Goal: Find specific page/section: Find specific page/section

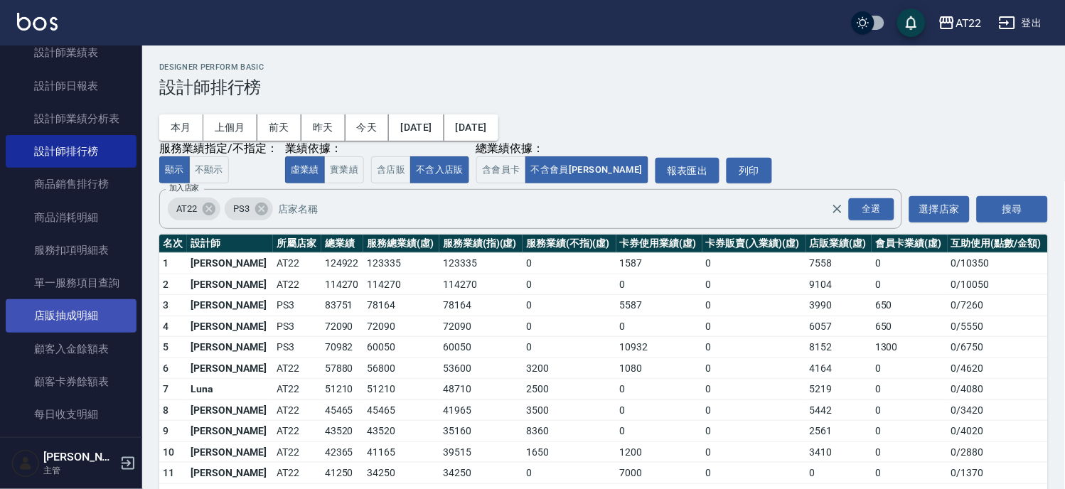
scroll to position [872, 0]
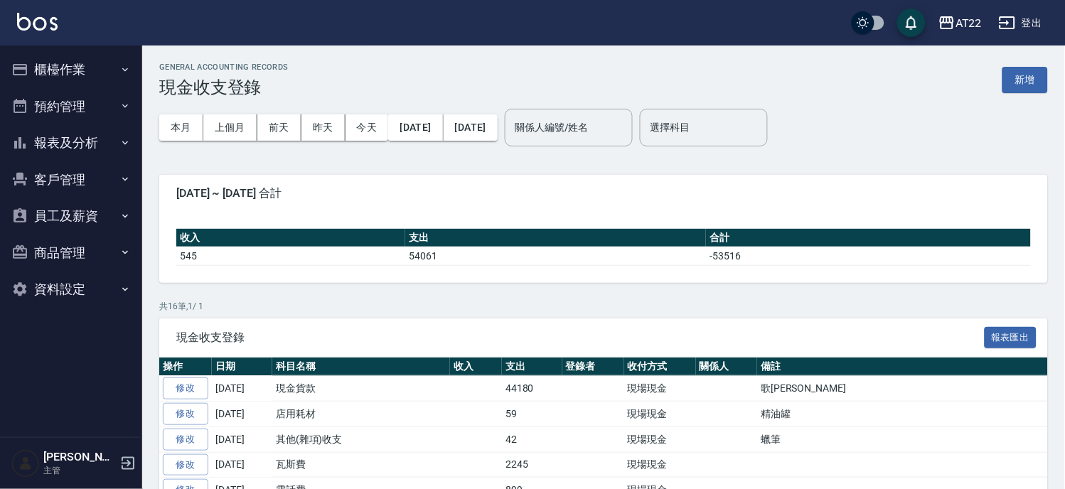
click at [79, 104] on button "預約管理" at bounding box center [71, 106] width 131 height 37
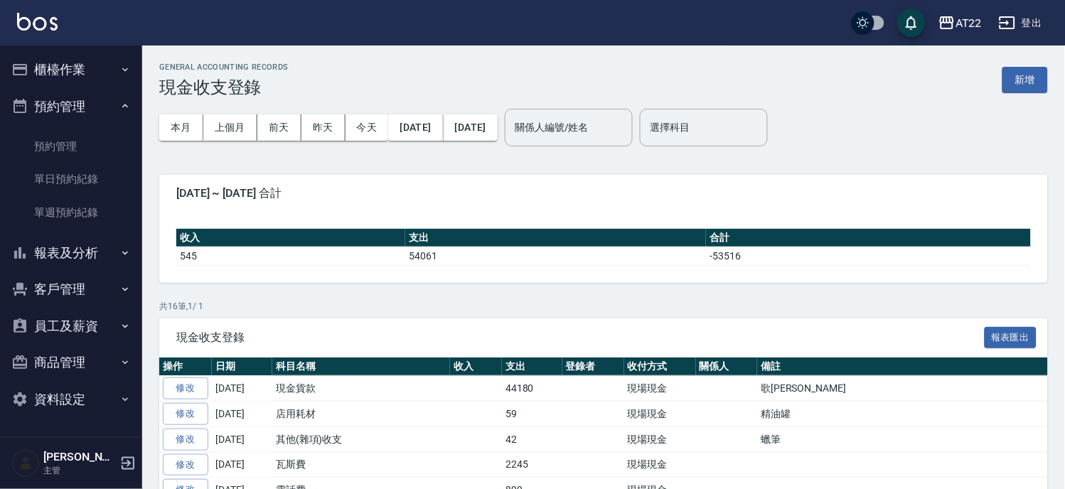
click at [87, 57] on button "櫃檯作業" at bounding box center [71, 69] width 131 height 37
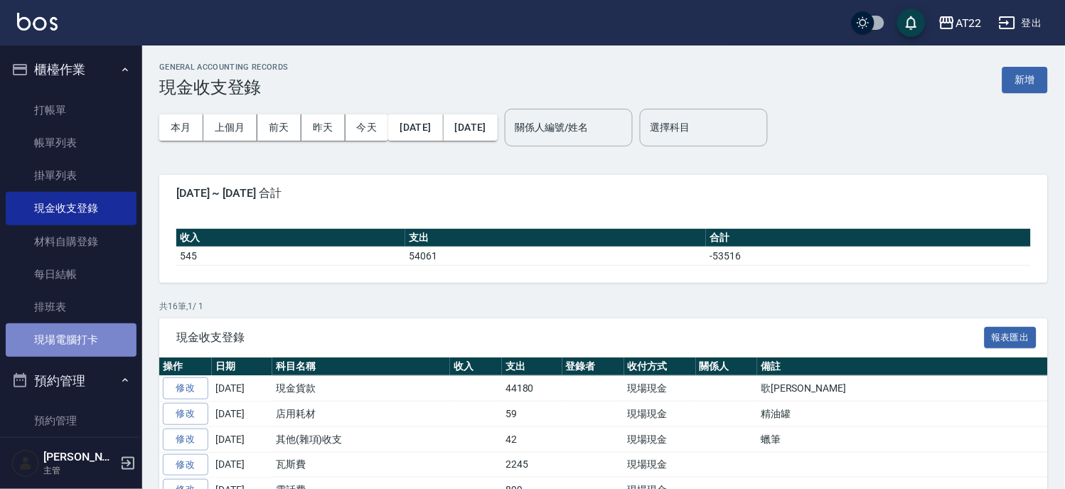
click at [91, 325] on link "現場電腦打卡" at bounding box center [71, 340] width 131 height 33
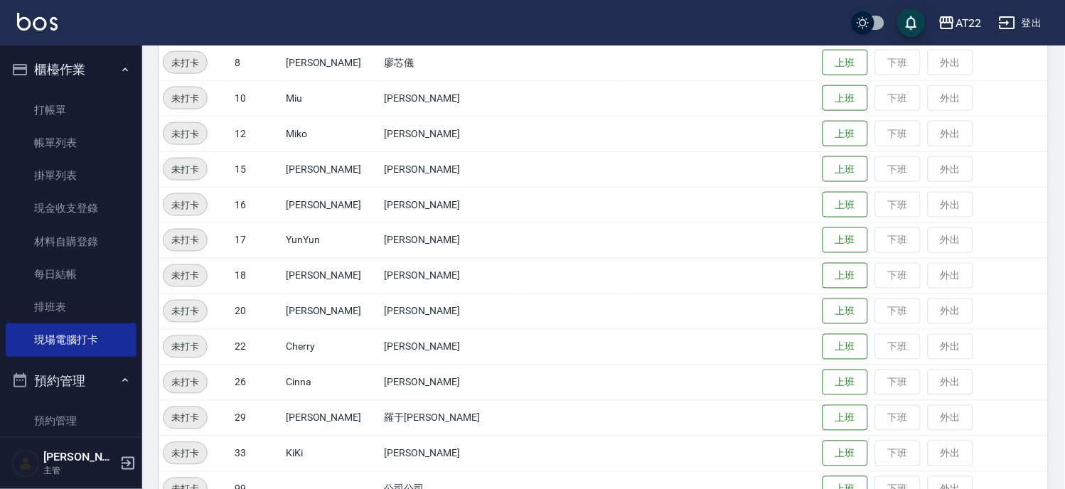
scroll to position [474, 0]
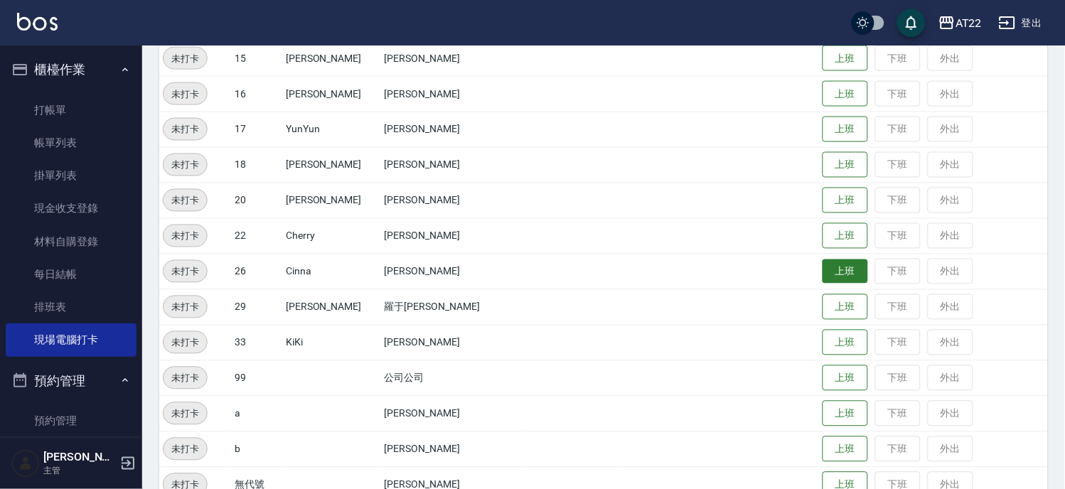
click at [828, 269] on button "上班" at bounding box center [846, 272] width 46 height 25
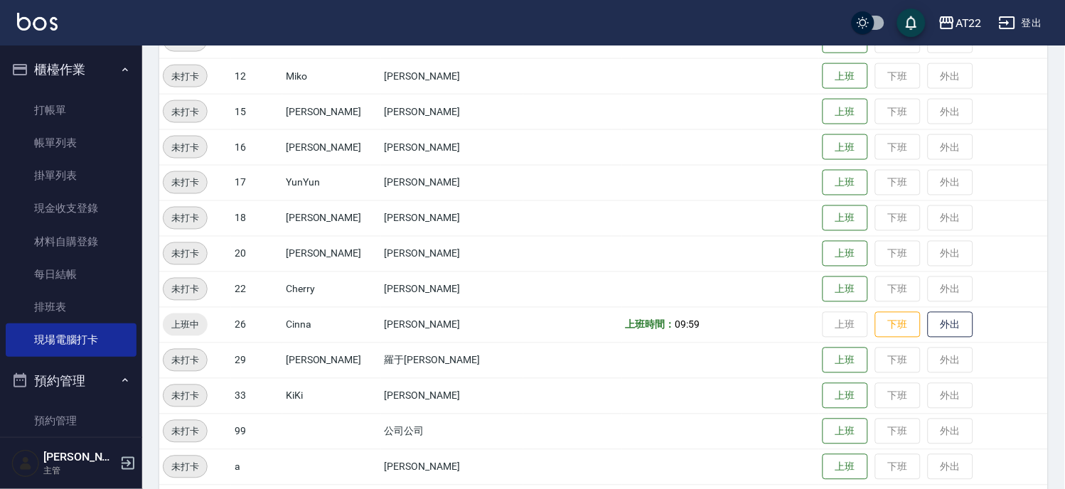
scroll to position [422, 0]
click at [823, 246] on button "上班" at bounding box center [846, 252] width 46 height 25
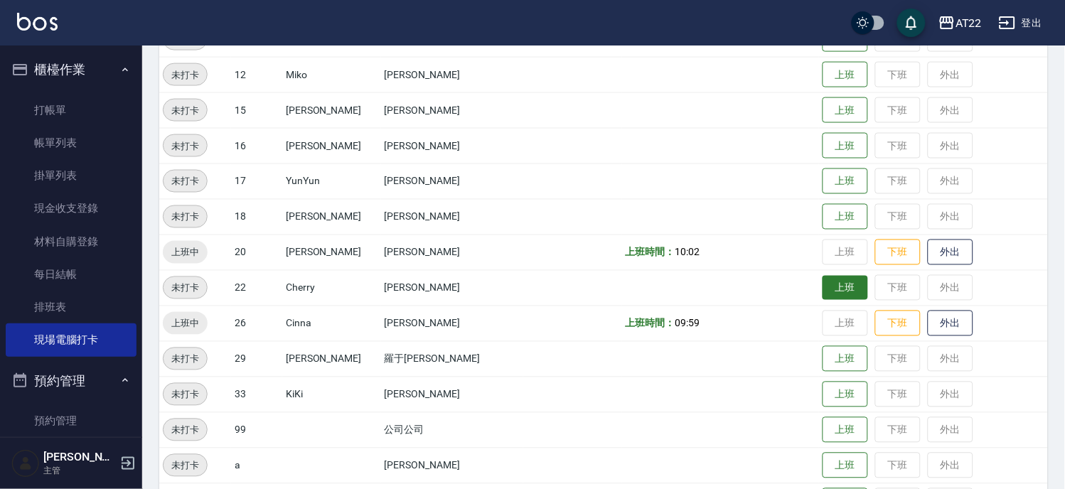
click at [830, 287] on button "上班" at bounding box center [846, 288] width 46 height 25
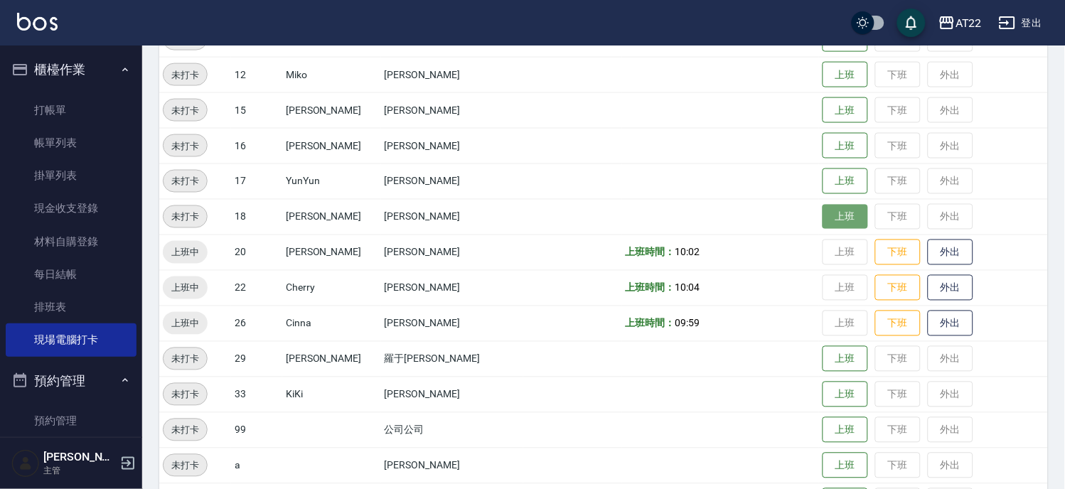
click at [823, 209] on button "上班" at bounding box center [846, 217] width 46 height 25
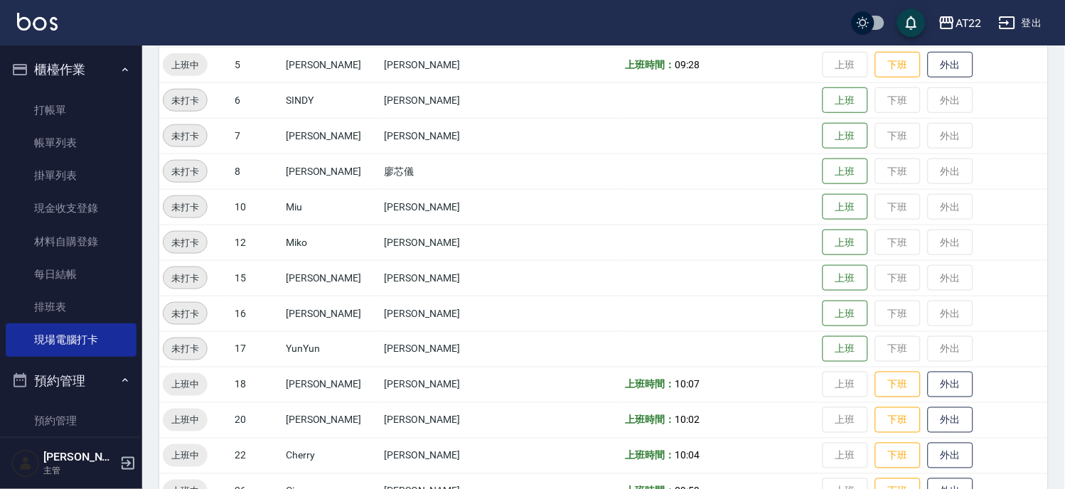
scroll to position [240, 0]
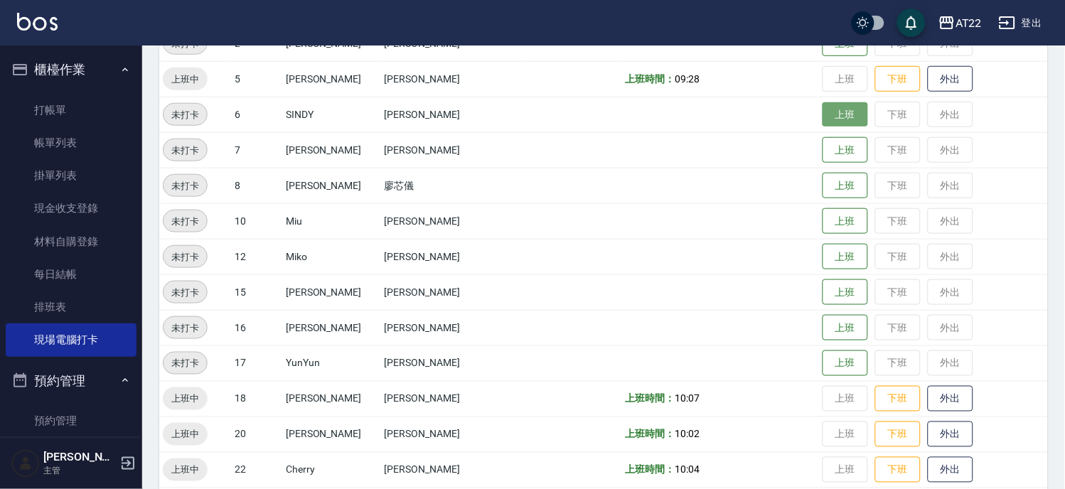
click at [823, 114] on button "上班" at bounding box center [846, 114] width 46 height 25
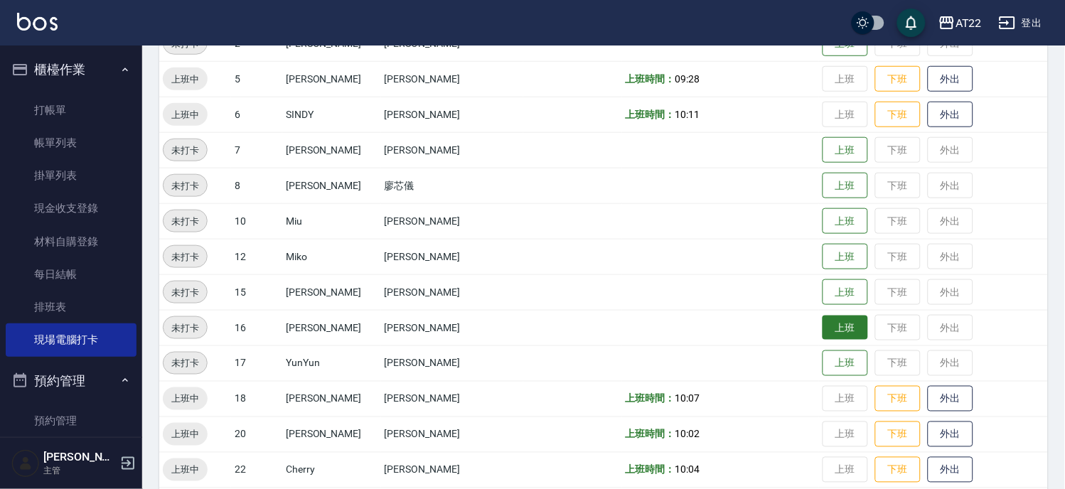
click at [837, 328] on button "上班" at bounding box center [846, 328] width 46 height 25
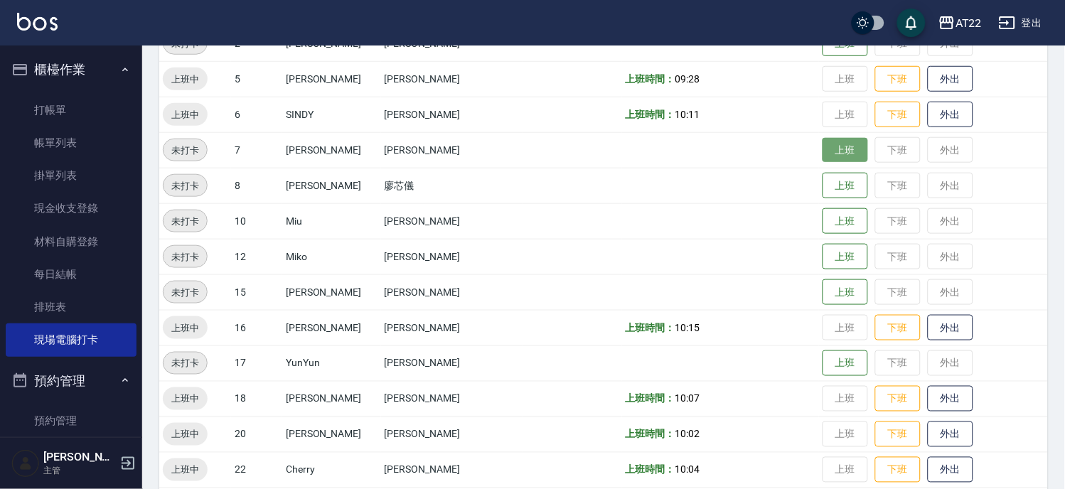
click at [828, 147] on button "上班" at bounding box center [846, 150] width 46 height 25
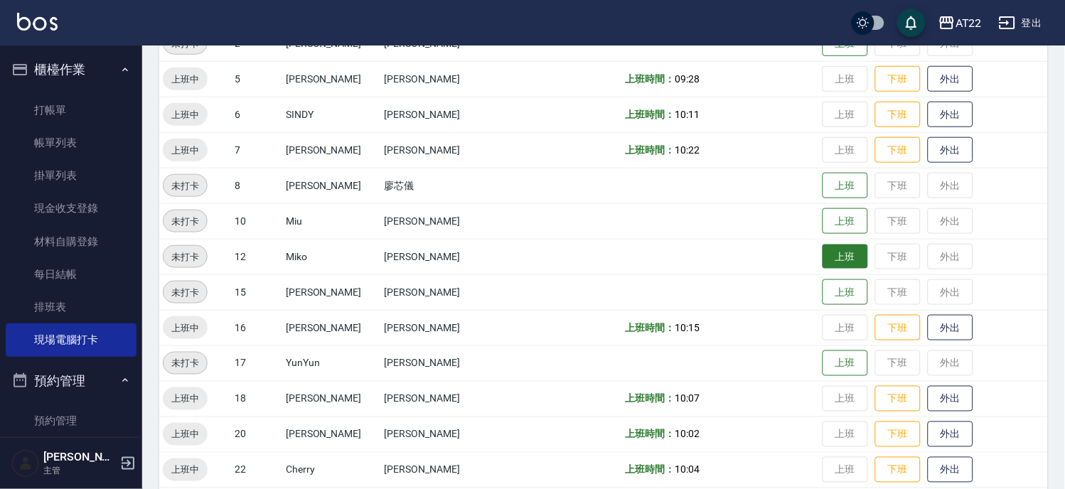
scroll to position [539, 0]
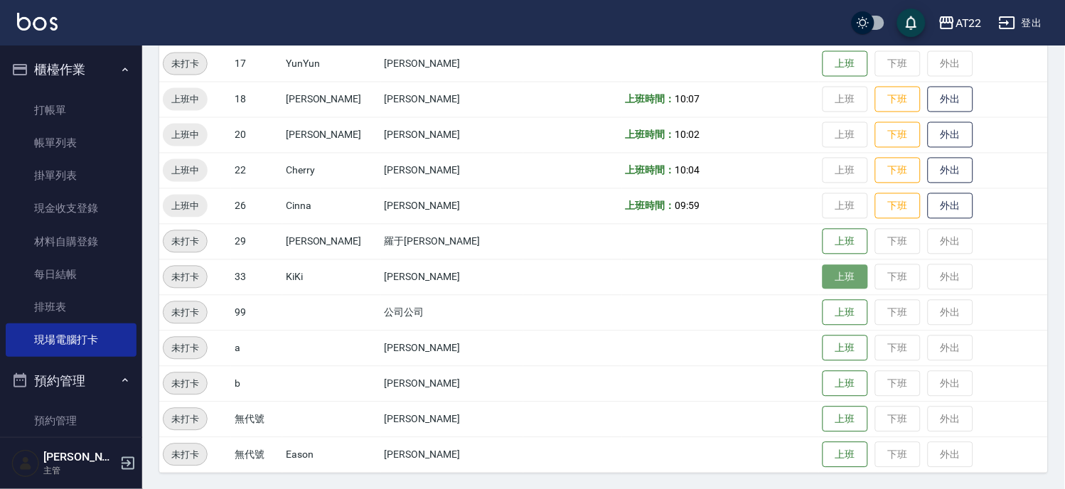
click at [823, 282] on button "上班" at bounding box center [846, 277] width 46 height 25
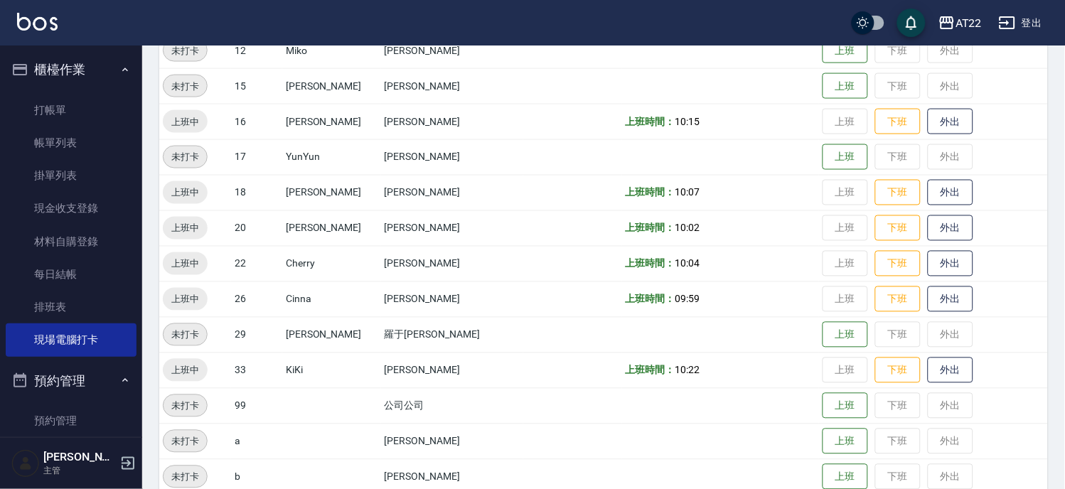
scroll to position [381, 0]
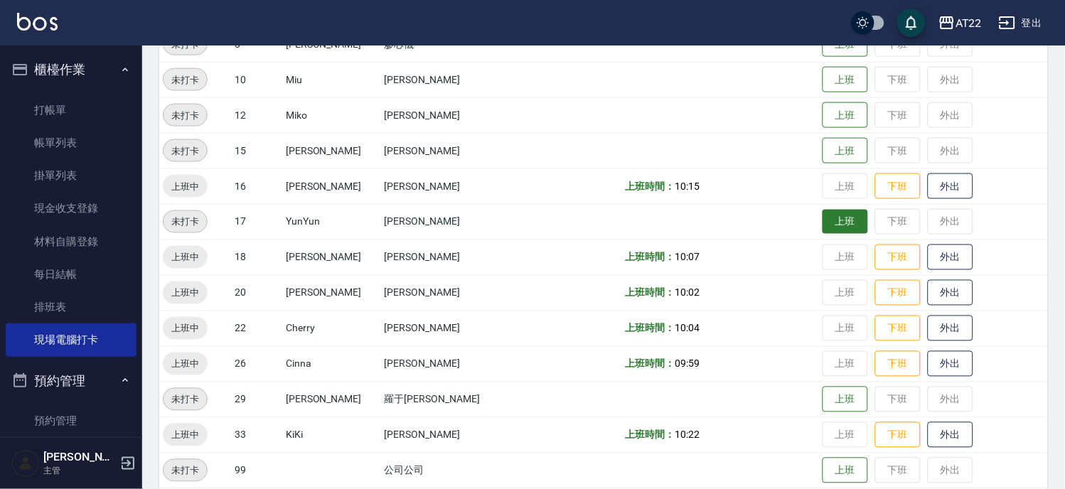
click at [823, 223] on button "上班" at bounding box center [846, 222] width 46 height 25
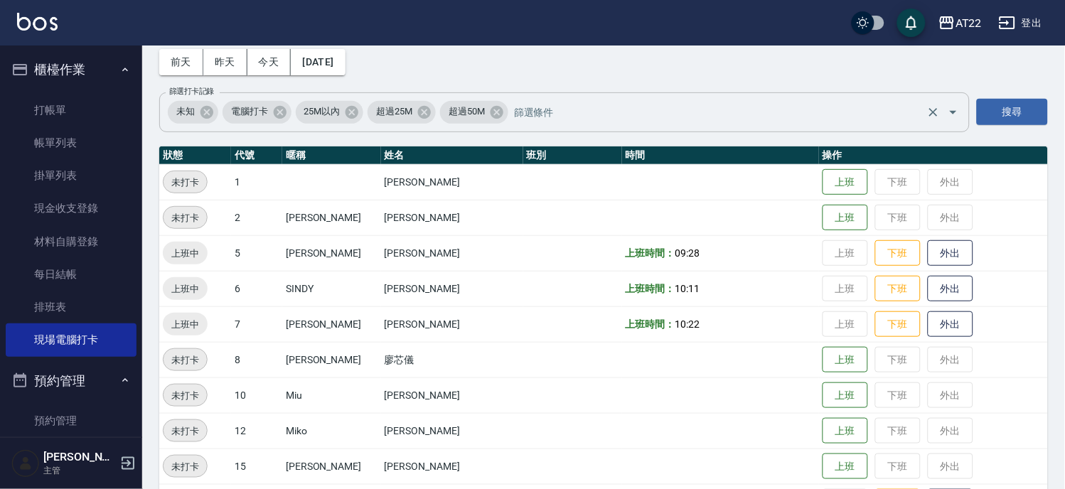
scroll to position [460, 0]
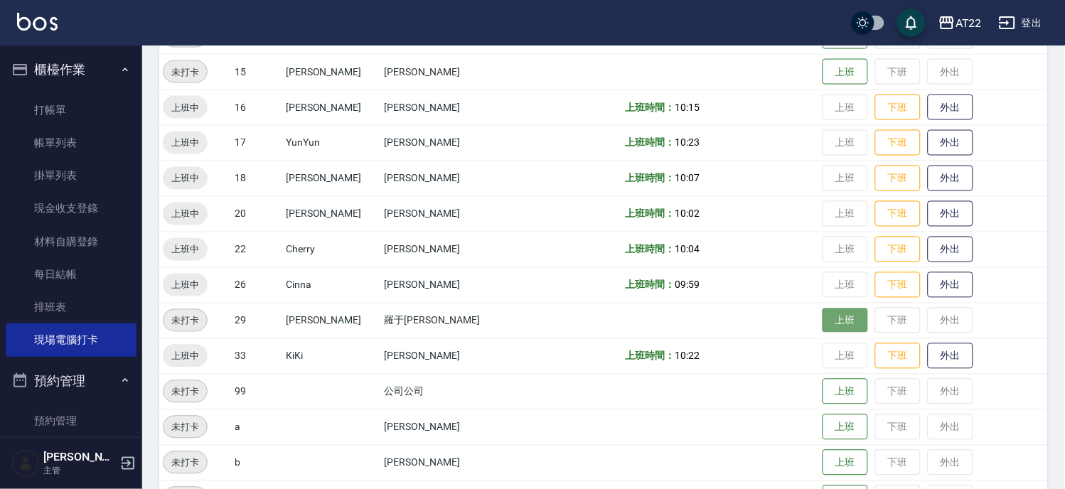
click at [838, 309] on button "上班" at bounding box center [846, 321] width 46 height 25
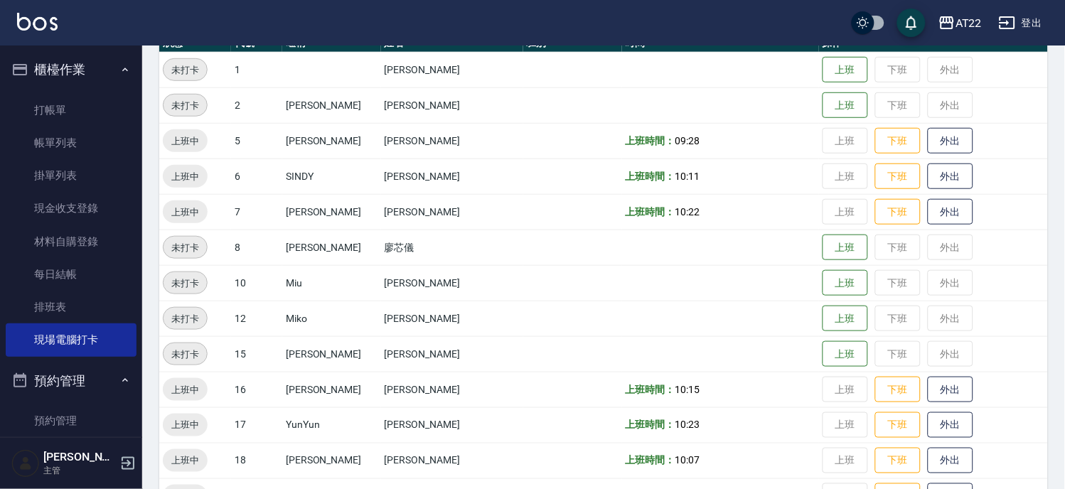
scroll to position [65, 0]
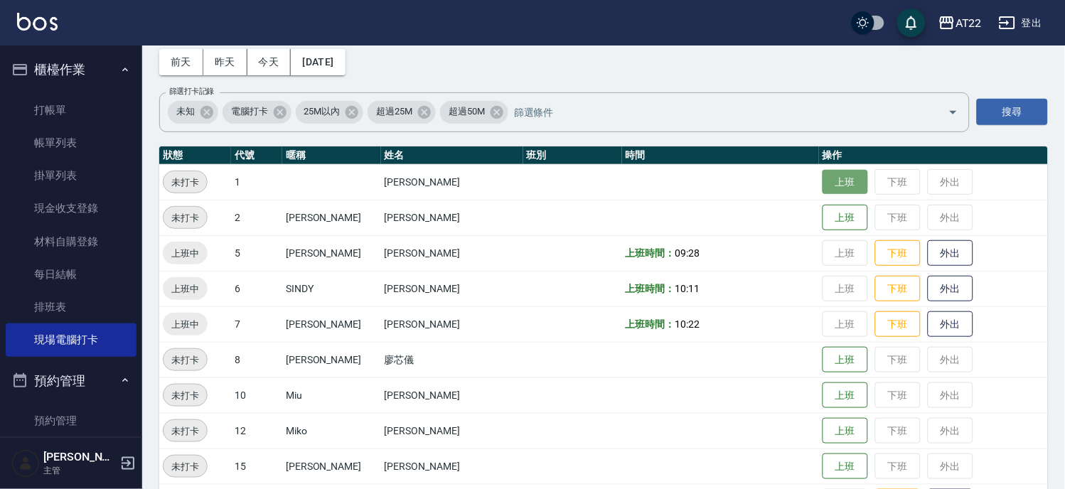
click at [823, 187] on button "上班" at bounding box center [846, 182] width 46 height 25
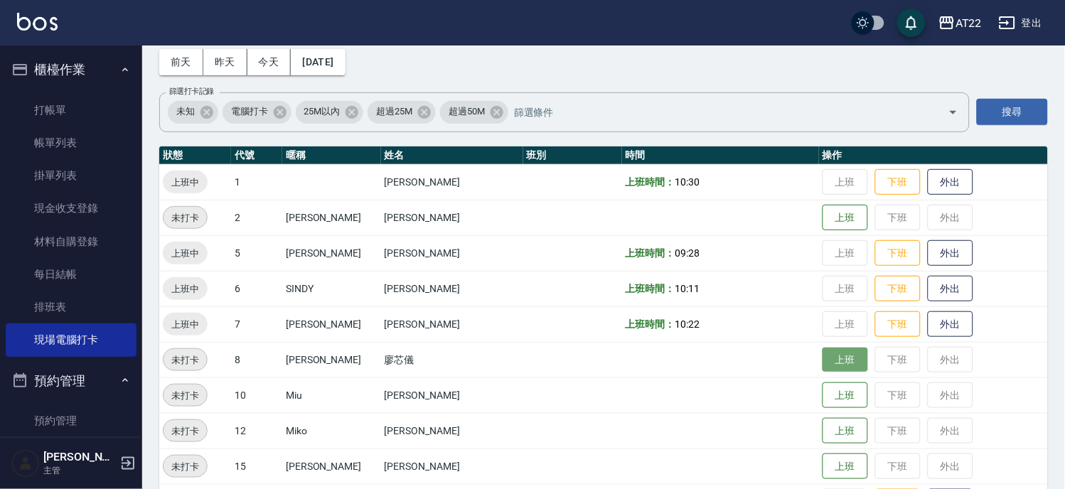
click at [823, 366] on button "上班" at bounding box center [846, 360] width 46 height 25
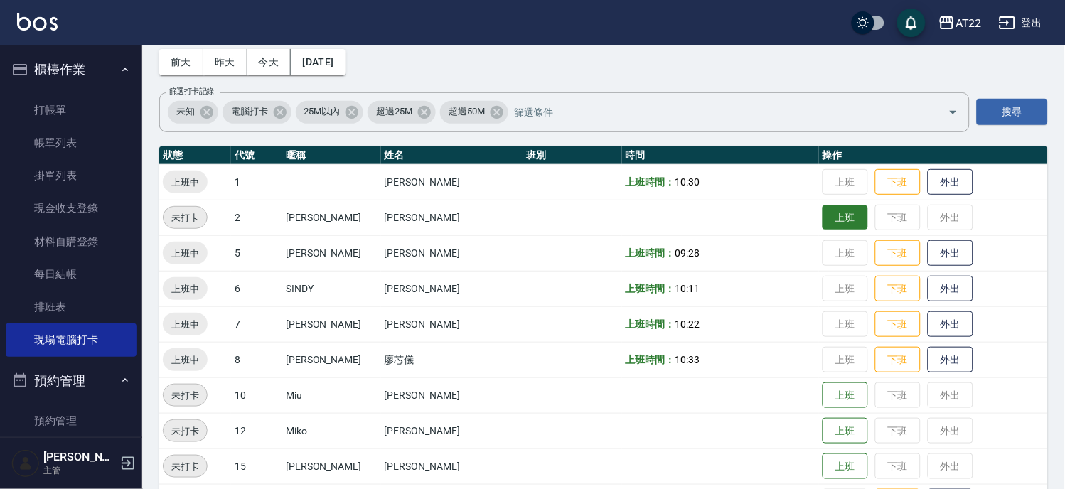
click at [823, 220] on button "上班" at bounding box center [846, 217] width 46 height 25
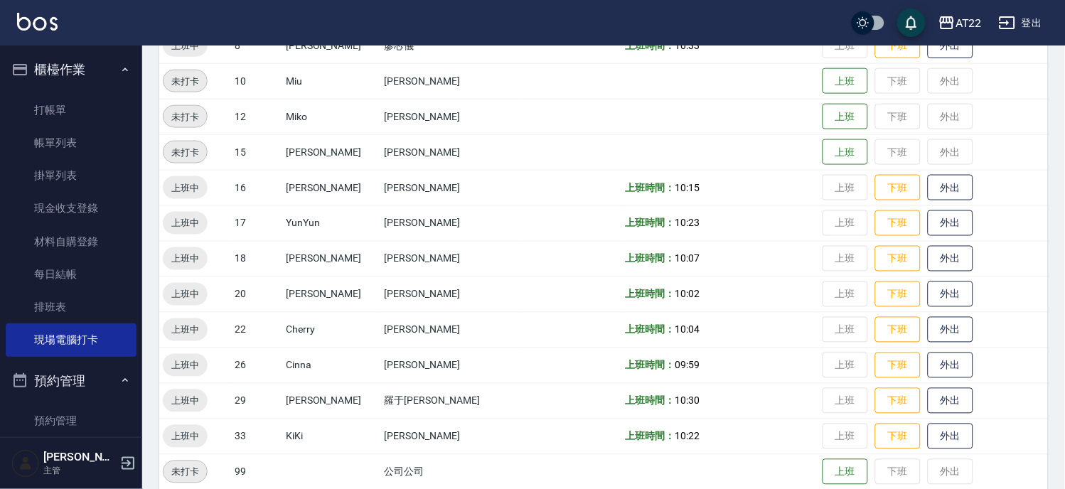
scroll to position [460, 0]
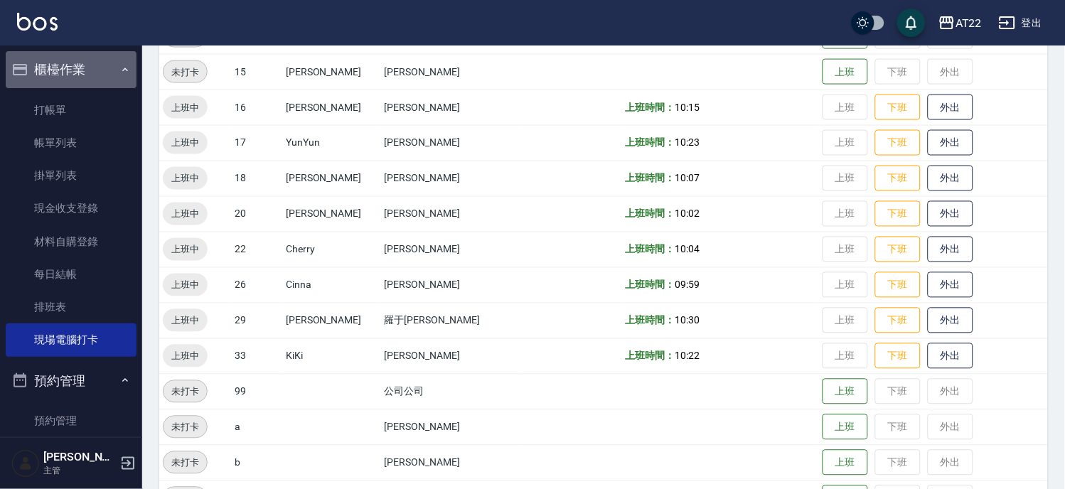
click at [107, 60] on button "櫃檯作業" at bounding box center [71, 69] width 131 height 37
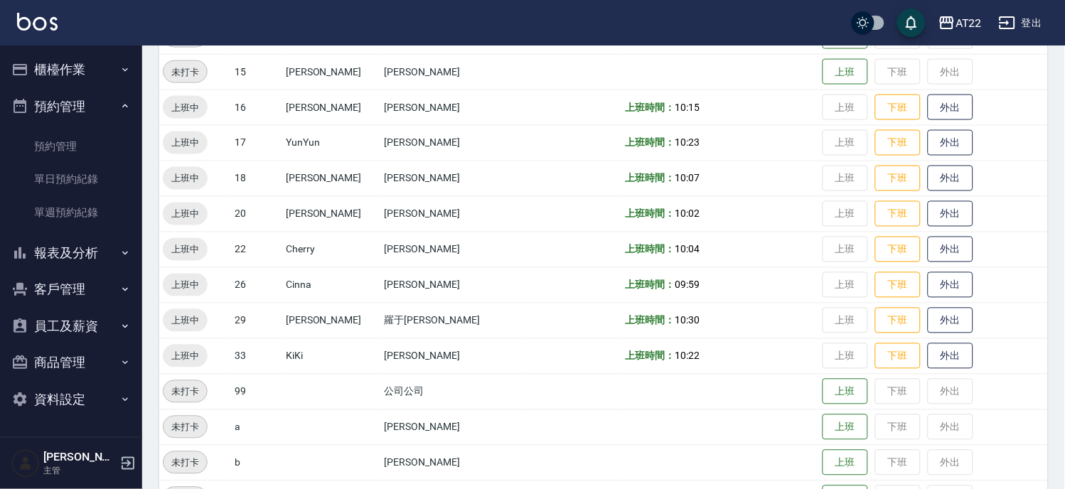
click at [67, 98] on button "預約管理" at bounding box center [71, 106] width 131 height 37
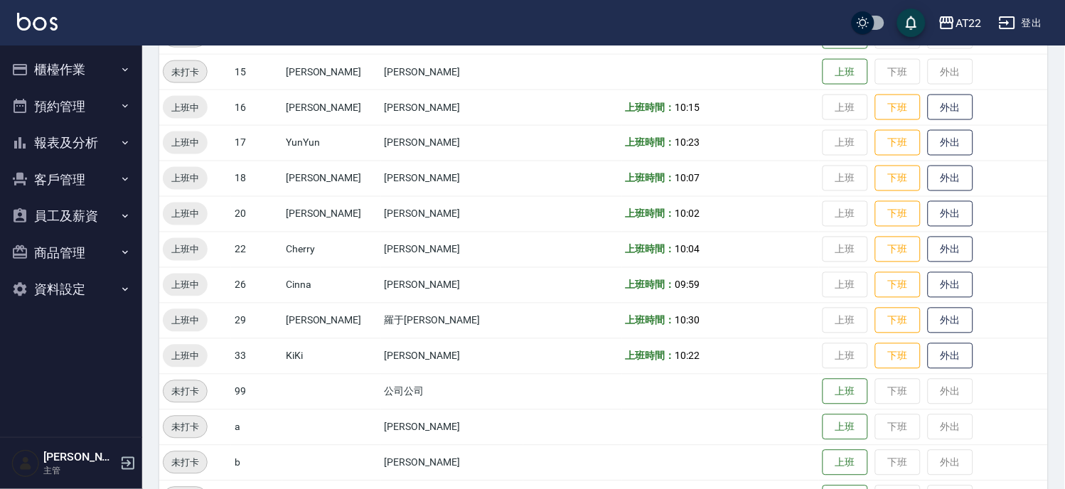
click at [70, 138] on button "報表及分析" at bounding box center [71, 142] width 131 height 37
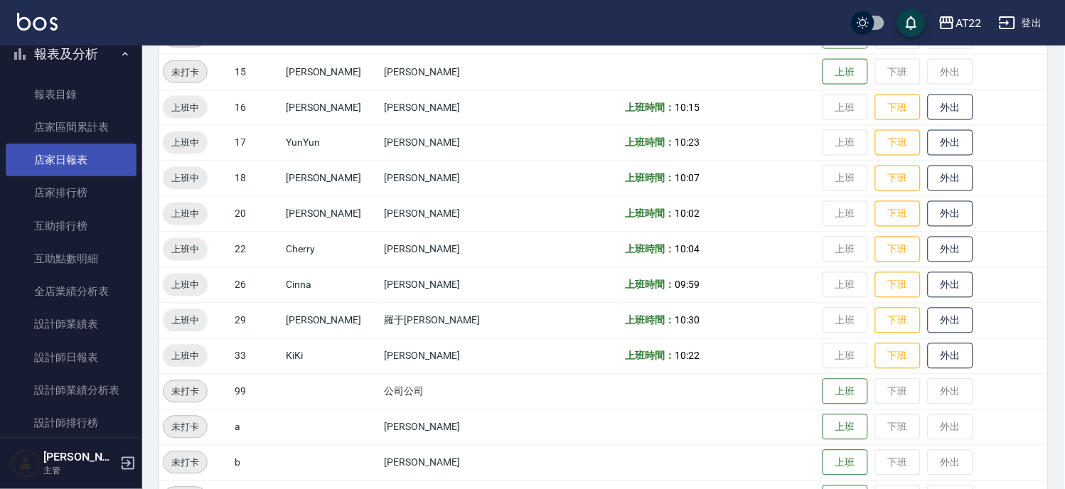
scroll to position [237, 0]
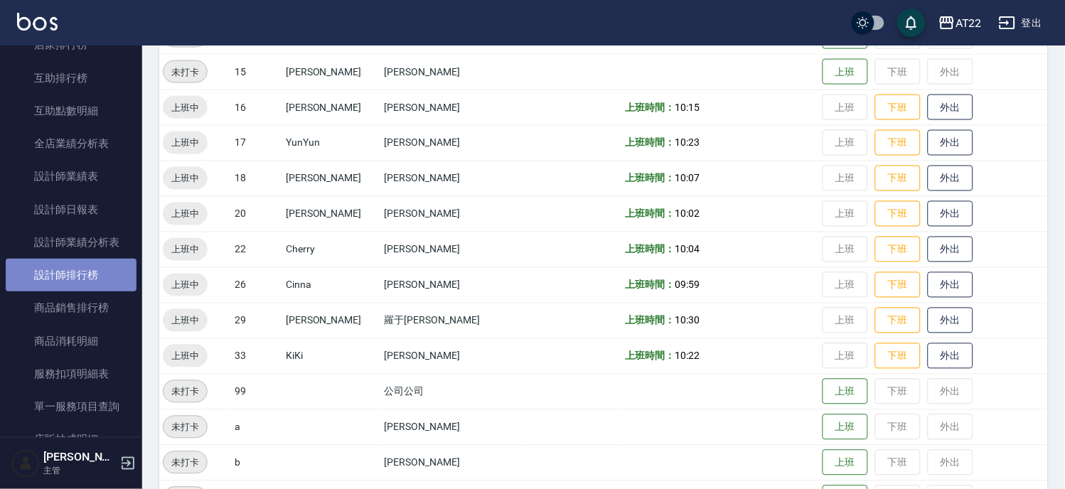
click at [82, 274] on link "設計師排行榜" at bounding box center [71, 275] width 131 height 33
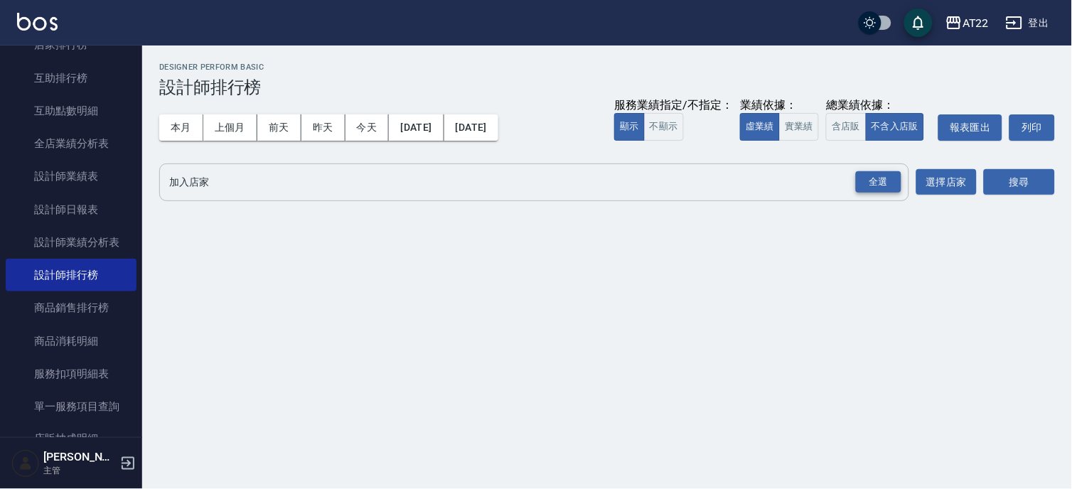
click at [877, 187] on div "全選" at bounding box center [879, 182] width 46 height 22
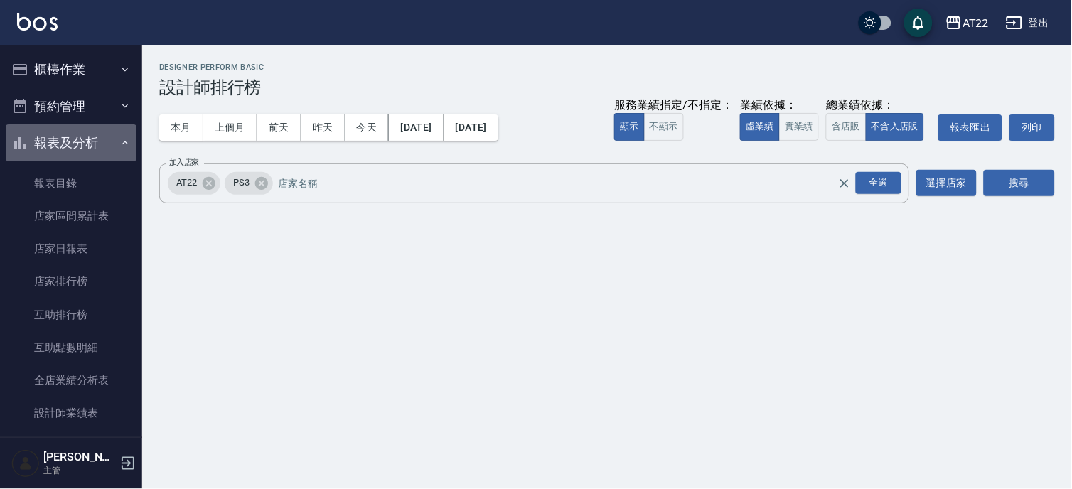
click at [91, 135] on button "報表及分析" at bounding box center [71, 142] width 131 height 37
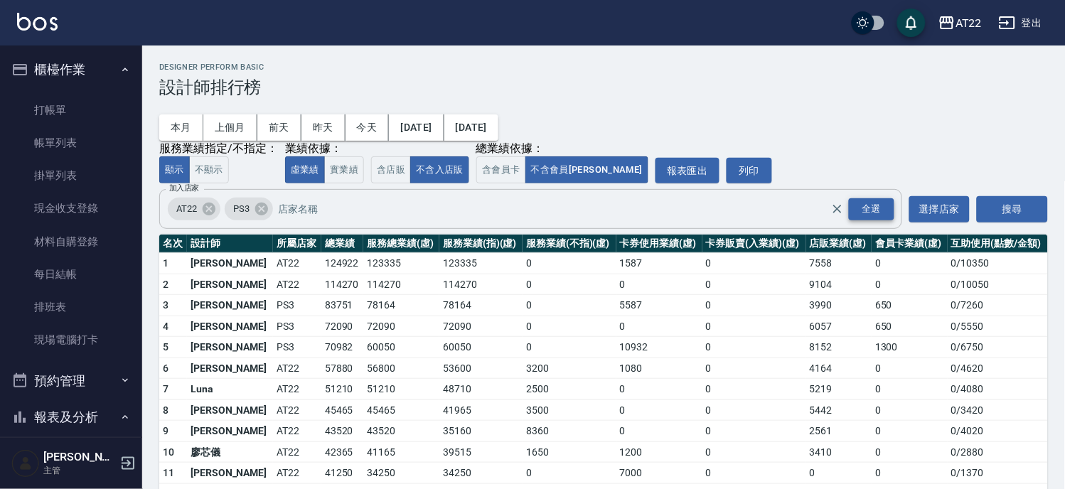
scroll to position [872, 0]
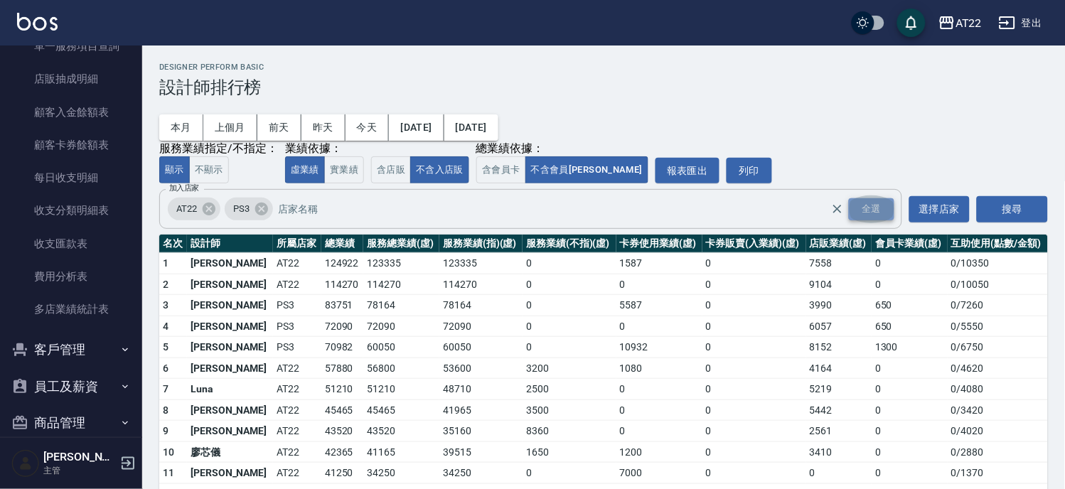
click at [872, 210] on div "全選" at bounding box center [872, 209] width 46 height 22
click at [1033, 211] on button "搜尋" at bounding box center [1012, 209] width 71 height 26
